Goal: Information Seeking & Learning: Find specific fact

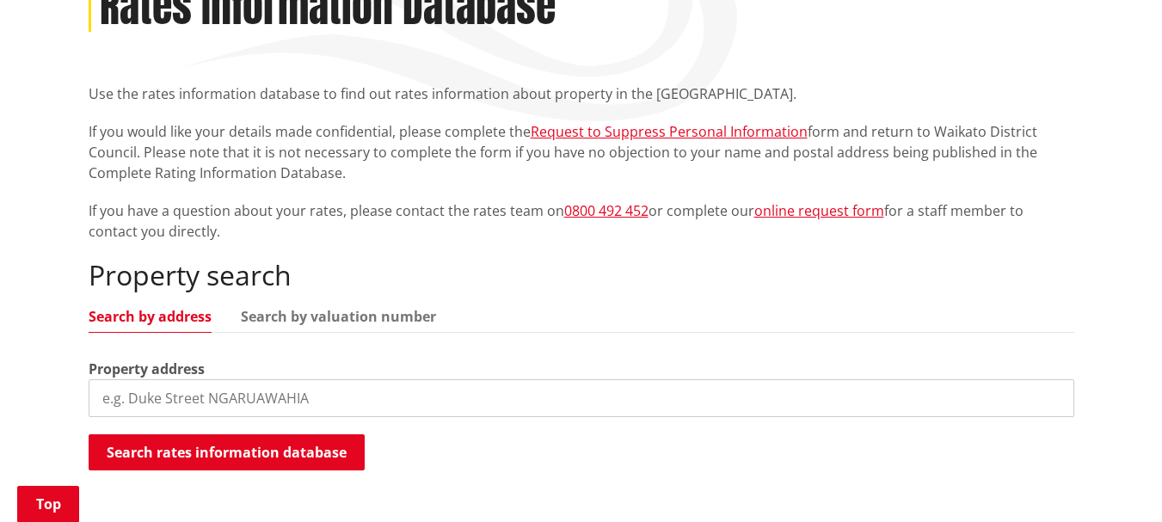
scroll to position [275, 0]
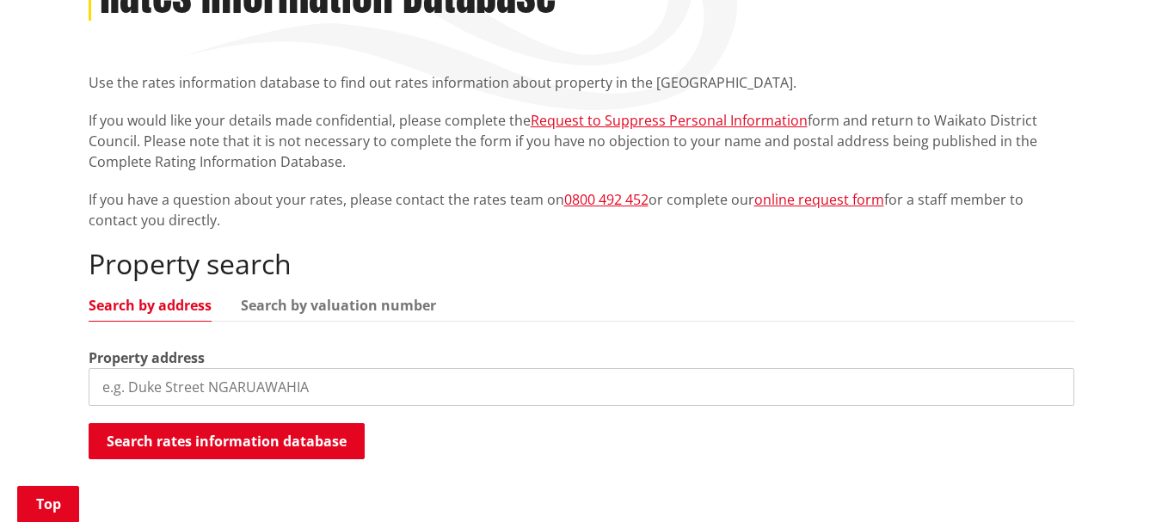
click at [501, 387] on input "search" at bounding box center [582, 387] width 986 height 38
paste input "[STREET_ADDRESS]"
type input "[STREET_ADDRESS]"
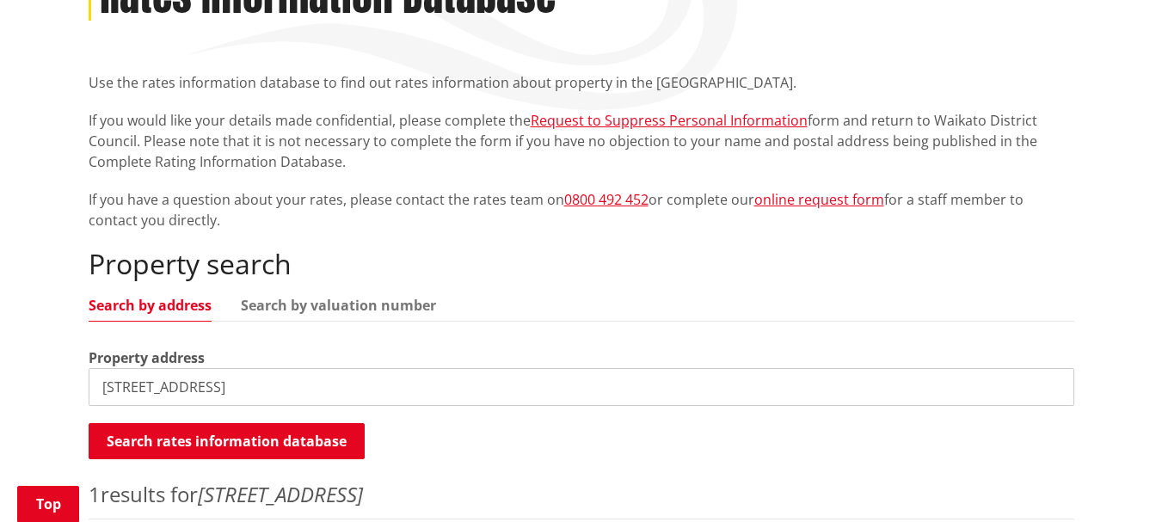
click at [516, 457] on div "Search rates information database Searching..." at bounding box center [582, 442] width 986 height 39
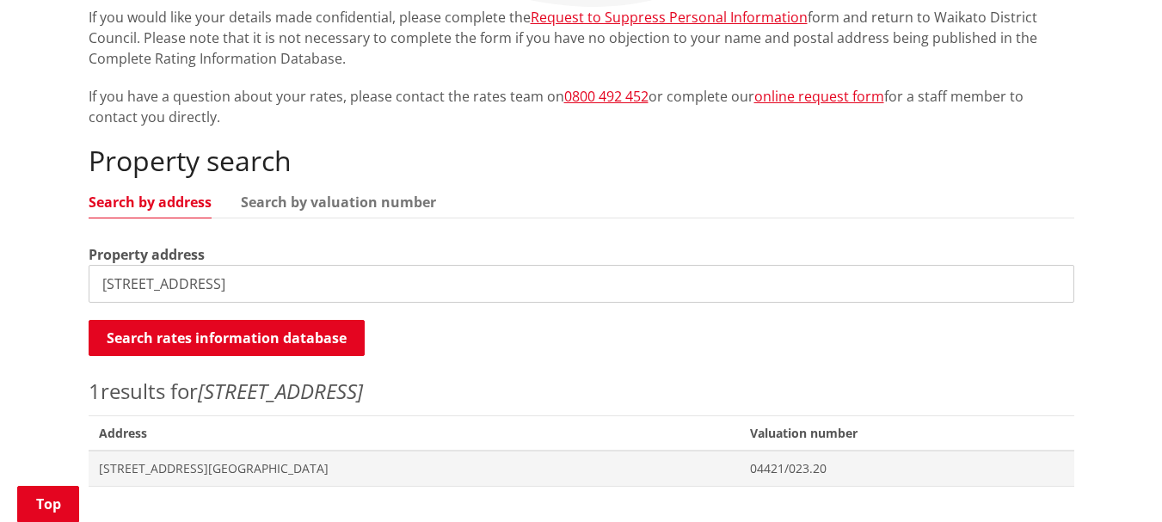
scroll to position [413, 0]
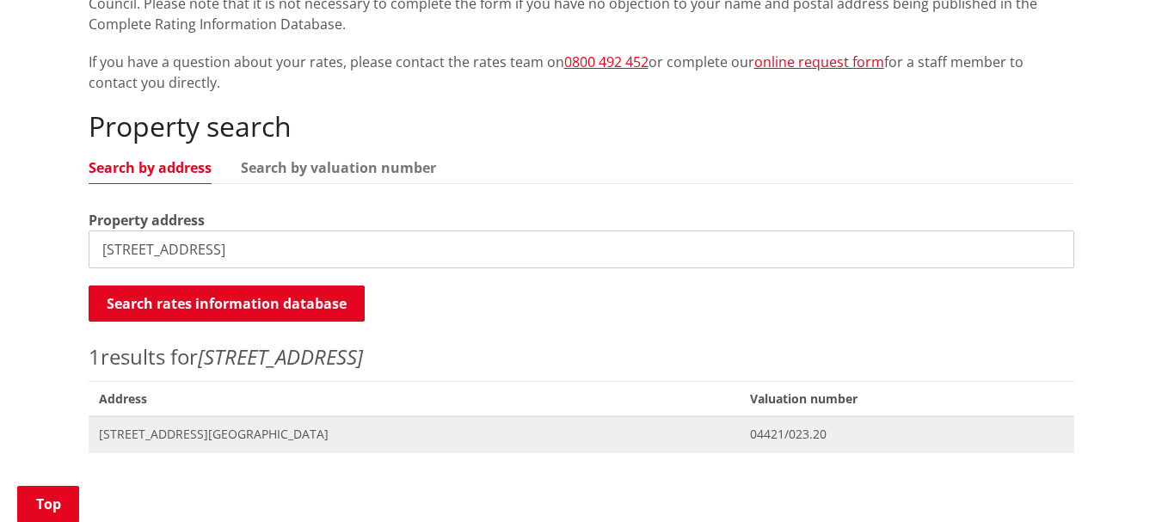
click at [259, 434] on span "[STREET_ADDRESS][GEOGRAPHIC_DATA]" at bounding box center [414, 434] width 631 height 17
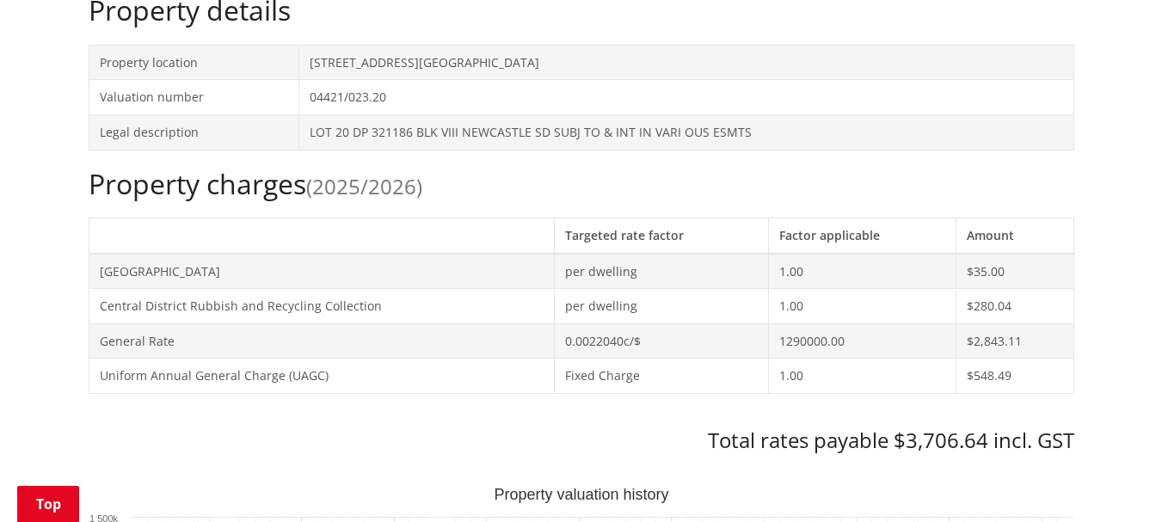
scroll to position [550, 0]
